Goal: Navigation & Orientation: Go to known website

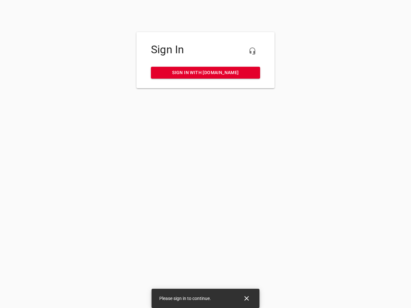
click at [253, 51] on icon "button" at bounding box center [253, 51] width 8 height 8
click at [247, 299] on icon "Close" at bounding box center [246, 299] width 4 height 4
